Goal: Transaction & Acquisition: Download file/media

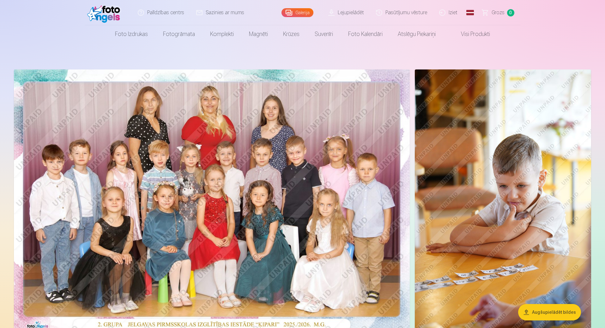
click at [351, 12] on link "Lejupielādēt" at bounding box center [347, 12] width 48 height 25
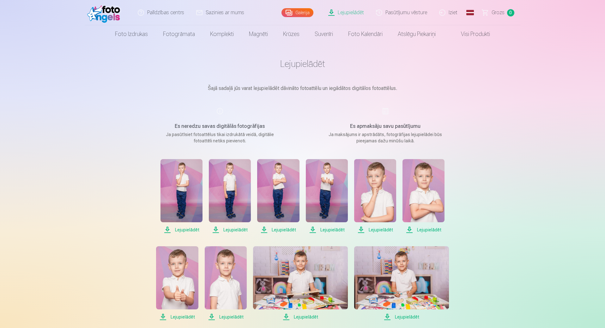
click at [186, 231] on span "Lejupielādēt" at bounding box center [181, 230] width 42 height 8
click at [229, 229] on span "Lejupielādēt" at bounding box center [230, 230] width 42 height 8
click at [276, 227] on span "Lejupielādēt" at bounding box center [278, 230] width 42 height 8
click at [329, 231] on span "Lejupielādēt" at bounding box center [327, 230] width 42 height 8
click at [375, 227] on span "Lejupielādēt" at bounding box center [375, 230] width 42 height 8
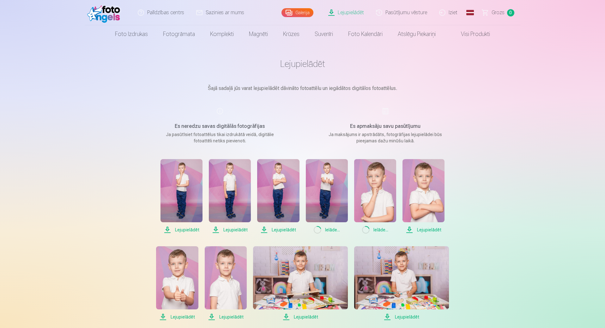
click at [422, 226] on span "Lejupielādēt" at bounding box center [423, 230] width 42 height 8
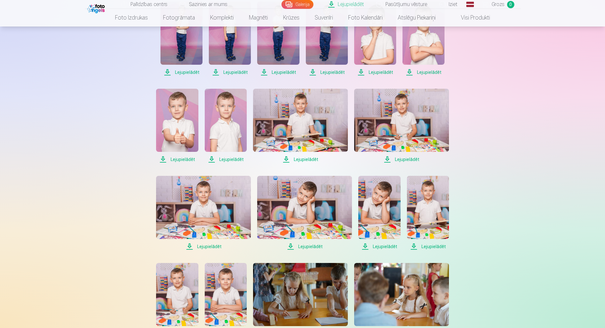
scroll to position [158, 0]
click at [175, 158] on span "Lejupielādēt" at bounding box center [177, 159] width 42 height 8
click at [231, 158] on span "Lejupielādēt" at bounding box center [226, 159] width 42 height 8
click at [300, 156] on span "Lejupielādēt" at bounding box center [300, 159] width 95 height 8
click at [408, 159] on span "Lejupielādēt" at bounding box center [401, 159] width 95 height 8
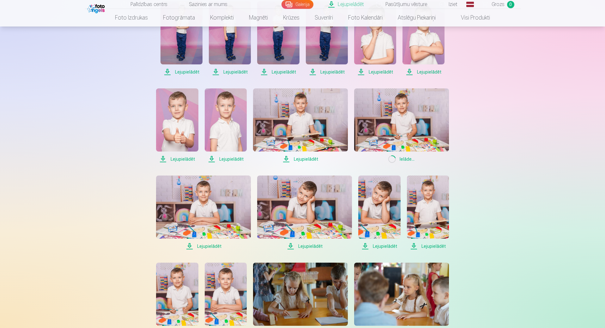
click at [205, 247] on span "Lejupielādēt" at bounding box center [203, 247] width 95 height 8
click at [301, 245] on span "Lejupielādēt" at bounding box center [304, 247] width 95 height 8
click at [385, 246] on span "Lejupielādēt" at bounding box center [379, 247] width 42 height 8
click at [434, 245] on span "Lejupielādēt" at bounding box center [428, 247] width 42 height 8
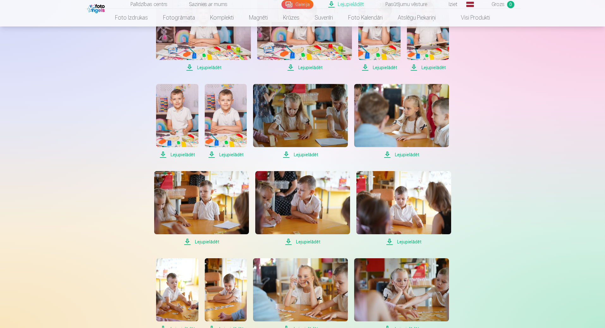
scroll to position [347, 0]
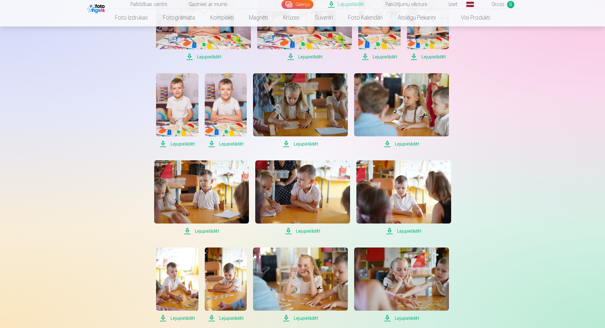
click at [186, 143] on span "Lejupielādēt" at bounding box center [177, 144] width 42 height 8
click at [226, 144] on span "Lejupielādēt" at bounding box center [226, 144] width 42 height 8
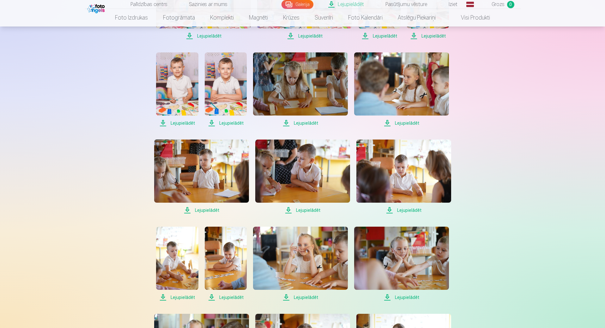
scroll to position [379, 0]
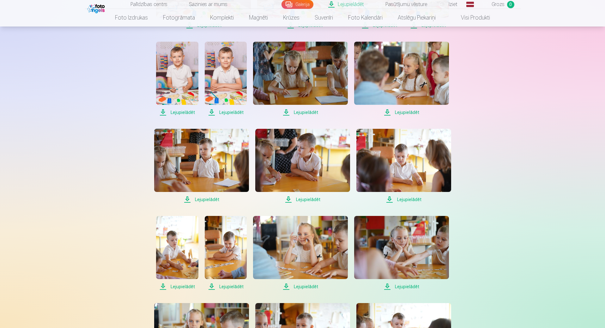
click at [212, 198] on span "Lejupielādēt" at bounding box center [201, 200] width 95 height 8
click at [305, 200] on span "Lejupielādēt" at bounding box center [302, 200] width 95 height 8
click at [412, 197] on span "Lejupielādēt" at bounding box center [403, 200] width 95 height 8
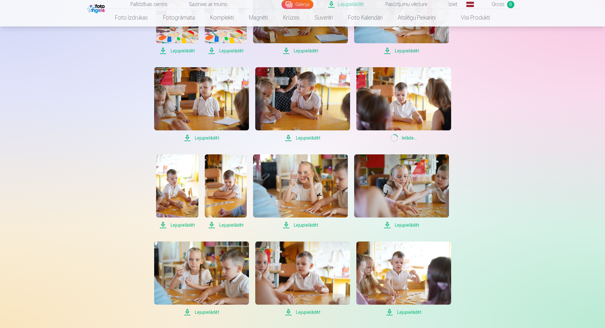
scroll to position [442, 0]
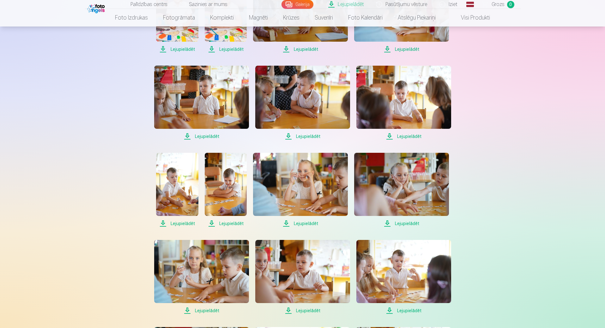
click at [186, 224] on span "Lejupielādēt" at bounding box center [177, 224] width 42 height 8
click at [230, 221] on span "Lejupielādēt" at bounding box center [226, 224] width 42 height 8
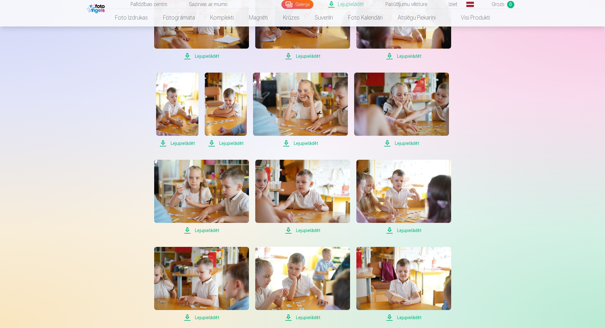
scroll to position [537, 0]
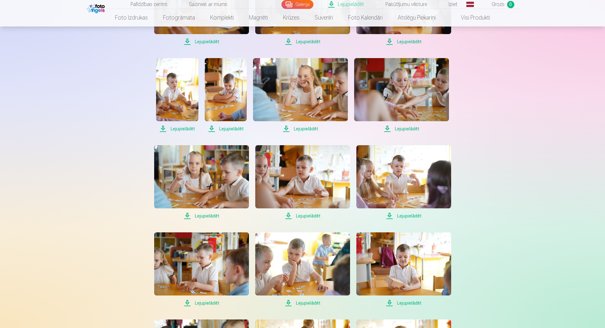
click at [308, 216] on span "Lejupielādēt" at bounding box center [302, 216] width 95 height 8
click at [403, 216] on span "Lejupielādēt" at bounding box center [403, 216] width 95 height 8
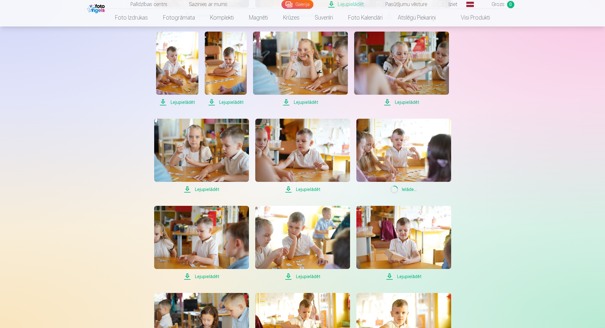
scroll to position [600, 0]
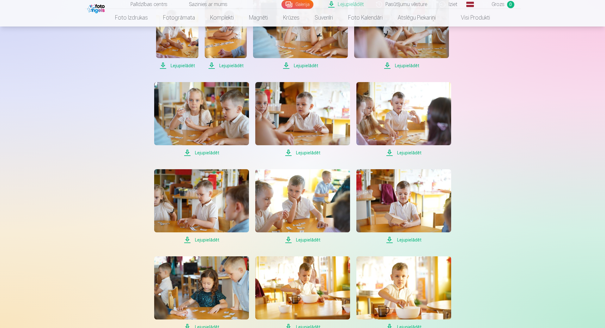
click at [202, 240] on span "Lejupielādēt" at bounding box center [201, 240] width 95 height 8
click at [312, 242] on span "Lejupielādēt" at bounding box center [302, 240] width 95 height 8
click at [401, 239] on span "Lejupielādēt" at bounding box center [403, 240] width 95 height 8
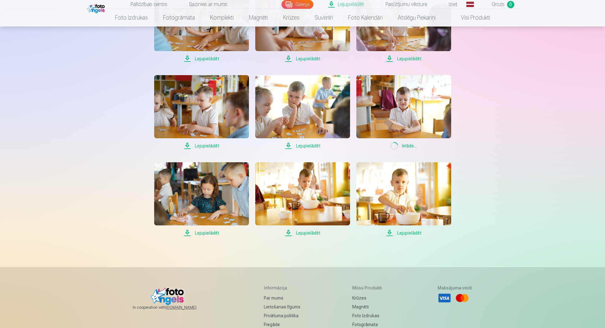
scroll to position [695, 0]
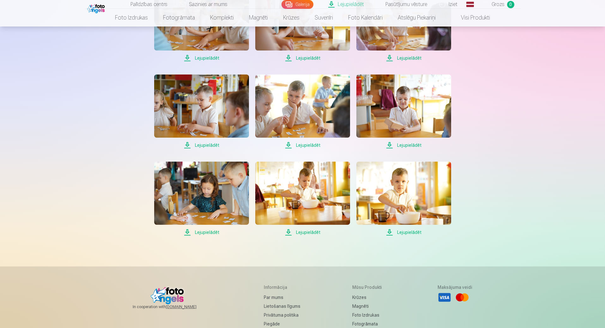
click at [314, 232] on span "Lejupielādēt" at bounding box center [302, 233] width 95 height 8
click at [401, 232] on span "Lejupielādēt" at bounding box center [403, 233] width 95 height 8
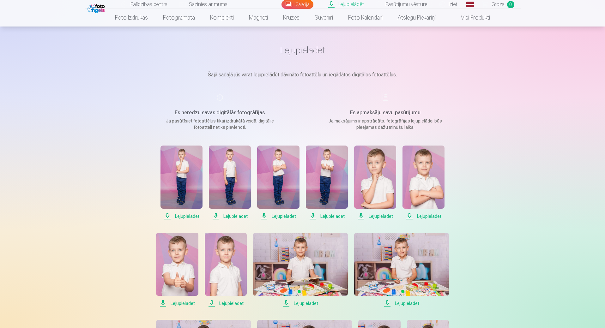
scroll to position [0, 0]
